Goal: Information Seeking & Learning: Learn about a topic

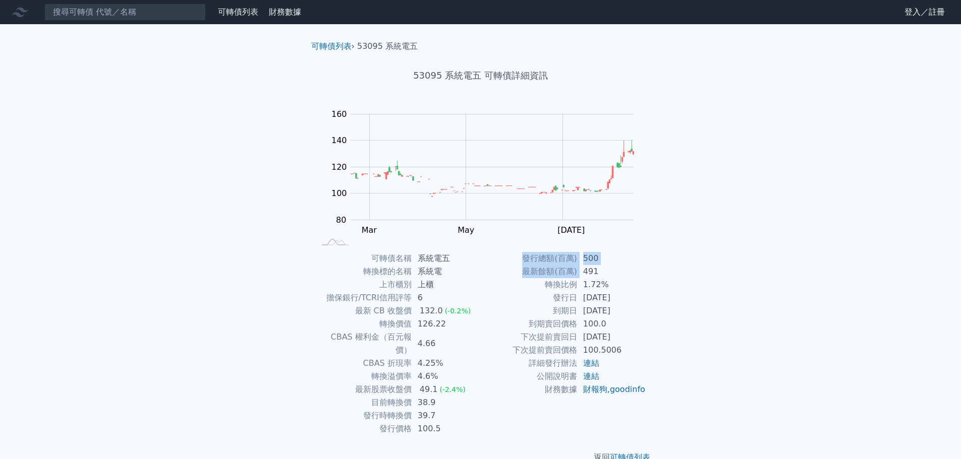
drag, startPoint x: 579, startPoint y: 273, endPoint x: 658, endPoint y: 282, distance: 79.2
click at [657, 281] on div "可轉債名稱 系統電五 轉換標的名稱 系統電 上市櫃別 上櫃 擔保銀行/TCRI信用評等 6 最新 CB 收盤價 132.0 (-0.2%) 轉換價值 126.…" at bounding box center [480, 344] width 355 height 184
click at [658, 282] on div "可轉債列表 › 53095 系統電五 53095 系統電五 可轉債詳細資訊 Zoom Out 100 70 80 90 100 180 120 160 140…" at bounding box center [480, 252] width 387 height 456
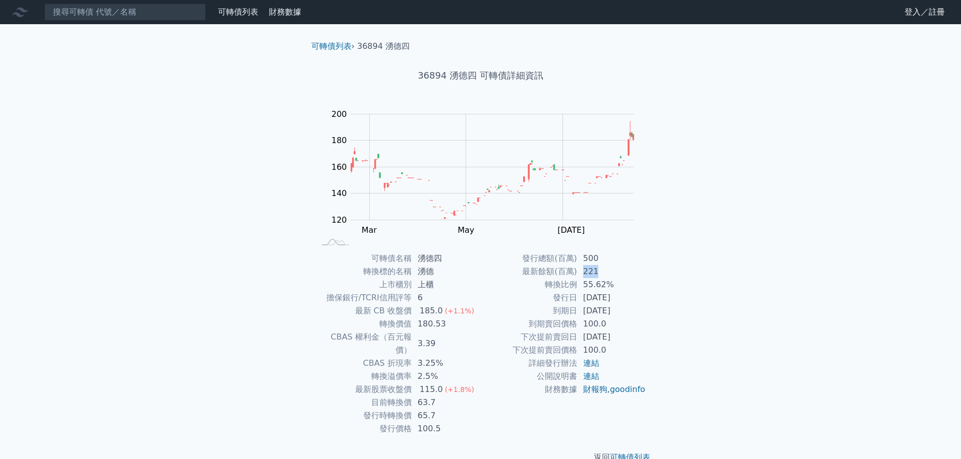
drag, startPoint x: 596, startPoint y: 274, endPoint x: 561, endPoint y: 274, distance: 34.8
click at [561, 274] on tr "最新餘額(百萬) 221" at bounding box center [563, 271] width 165 height 13
click at [561, 274] on td "最新餘額(百萬)" at bounding box center [529, 271] width 96 height 13
drag, startPoint x: 604, startPoint y: 266, endPoint x: 539, endPoint y: 265, distance: 65.1
click at [541, 265] on tr "最新餘額(百萬) 221" at bounding box center [563, 271] width 165 height 13
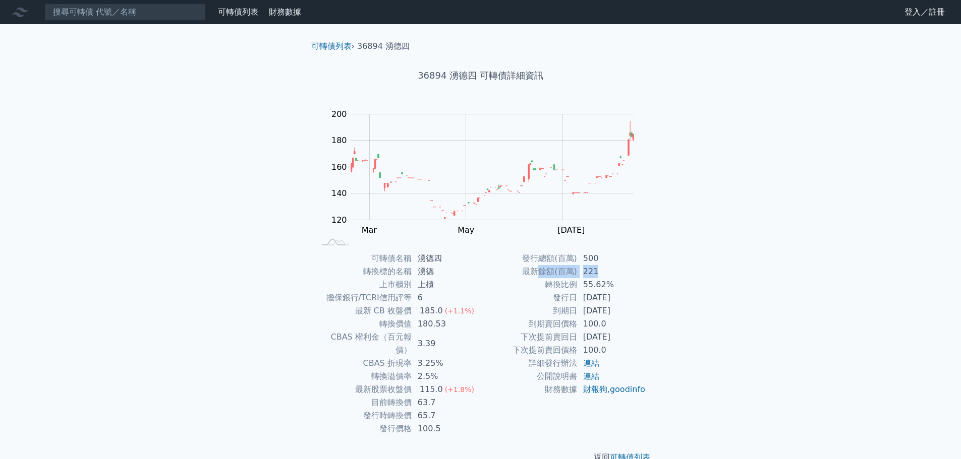
click at [539, 265] on td "最新餘額(百萬)" at bounding box center [529, 271] width 96 height 13
drag, startPoint x: 587, startPoint y: 266, endPoint x: 481, endPoint y: 266, distance: 105.9
click at [481, 266] on tr "最新餘額(百萬) 221" at bounding box center [563, 271] width 165 height 13
click at [481, 266] on td "最新餘額(百萬)" at bounding box center [529, 271] width 96 height 13
drag, startPoint x: 540, startPoint y: 261, endPoint x: 668, endPoint y: 300, distance: 134.3
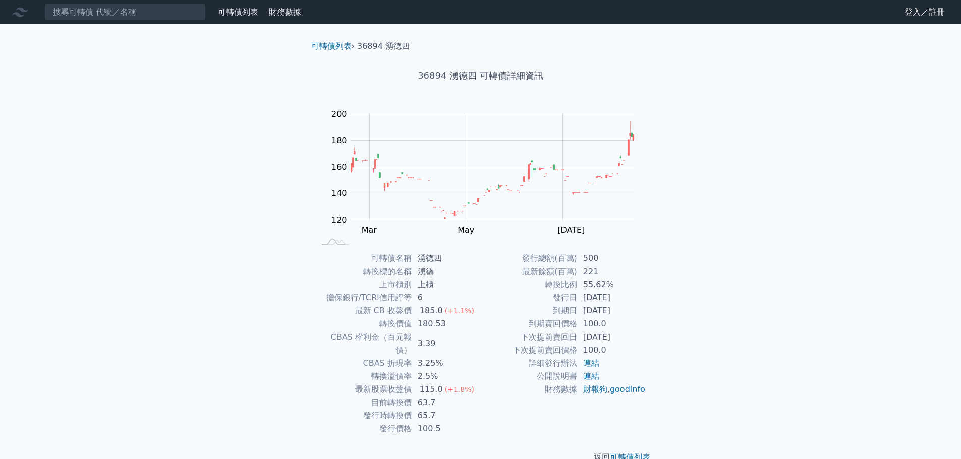
click at [668, 299] on div "可轉債列表 › 36894 湧德四 36894 湧德四 可轉債詳細資訊 Zoom Out 120 80 100 120 140 160 180 200 220…" at bounding box center [480, 252] width 387 height 456
click at [668, 300] on div "可轉債列表 › 36894 湧德四 36894 湧德四 可轉債詳細資訊 Zoom Out 120 80 100 120 140 160 180 200 220…" at bounding box center [480, 252] width 387 height 456
drag, startPoint x: 607, startPoint y: 293, endPoint x: 531, endPoint y: 287, distance: 75.9
click at [534, 288] on div "可轉債名稱 湧德四 轉換標的名稱 湧德 上市櫃別 上櫃 擔保銀行/TCRI信用評等 6 最新 CB 收盤價 185.0 (+1.1%) 轉換價值 180.53…" at bounding box center [480, 344] width 355 height 184
drag, startPoint x: 528, startPoint y: 284, endPoint x: 566, endPoint y: 296, distance: 40.0
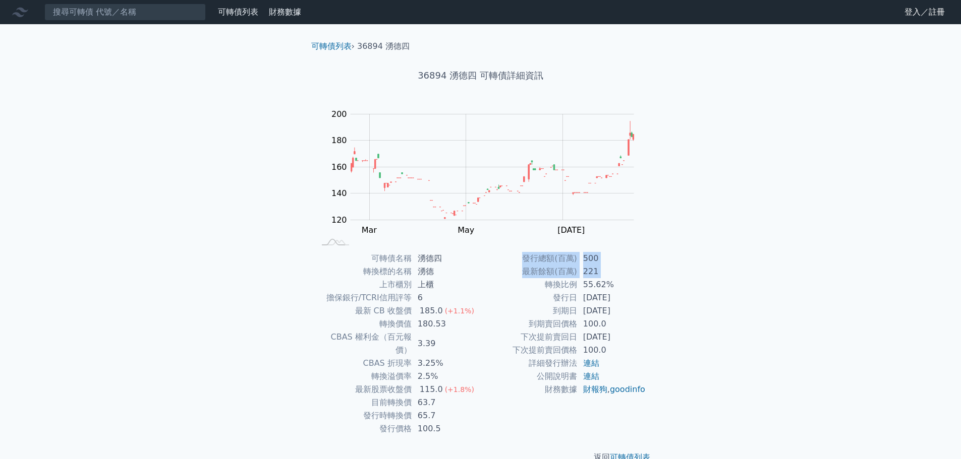
click at [528, 284] on td "轉換比例" at bounding box center [529, 284] width 96 height 13
click at [619, 309] on td "[DATE]" at bounding box center [611, 311] width 69 height 13
drag, startPoint x: 633, startPoint y: 313, endPoint x: 551, endPoint y: 299, distance: 82.8
click at [551, 299] on tbody "發行總額(百萬) 500 最新餘額(百萬) 221 轉換比例 55.62% 發行日 [DATE] 到期日 [DATE] 到期賣回價格 100.0 下次提前賣回…" at bounding box center [563, 324] width 165 height 144
click at [553, 299] on td "發行日" at bounding box center [529, 297] width 96 height 13
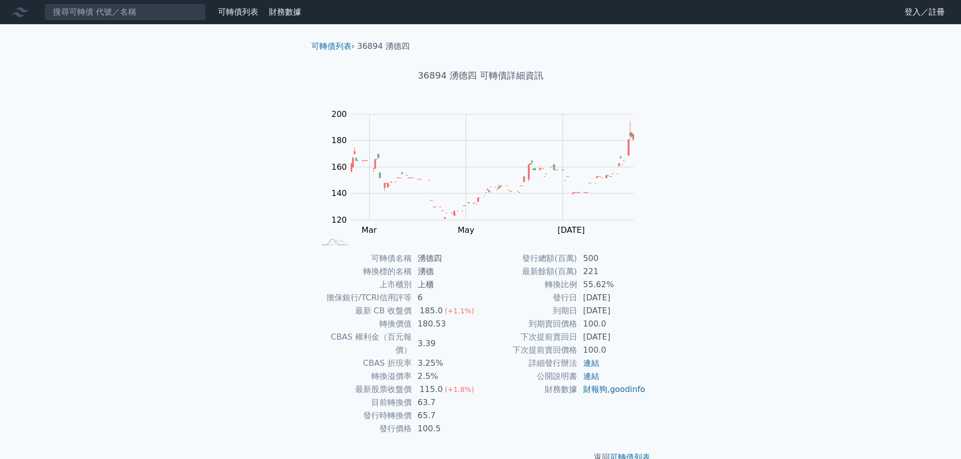
click at [622, 302] on td "[DATE]" at bounding box center [611, 297] width 69 height 13
